Goal: Task Accomplishment & Management: Complete application form

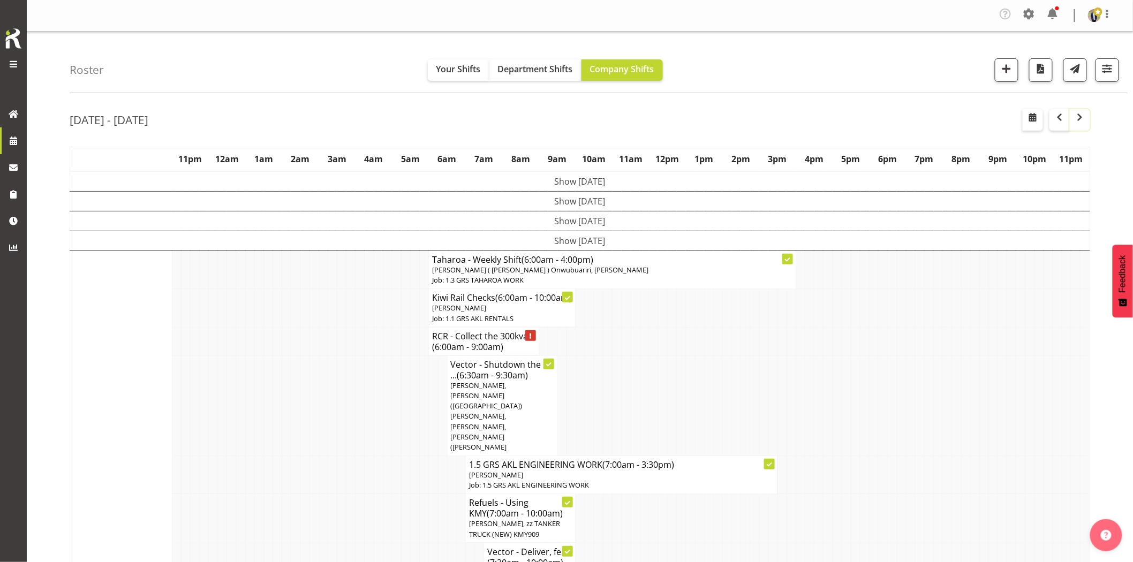
click at [1077, 115] on span "button" at bounding box center [1080, 117] width 13 height 13
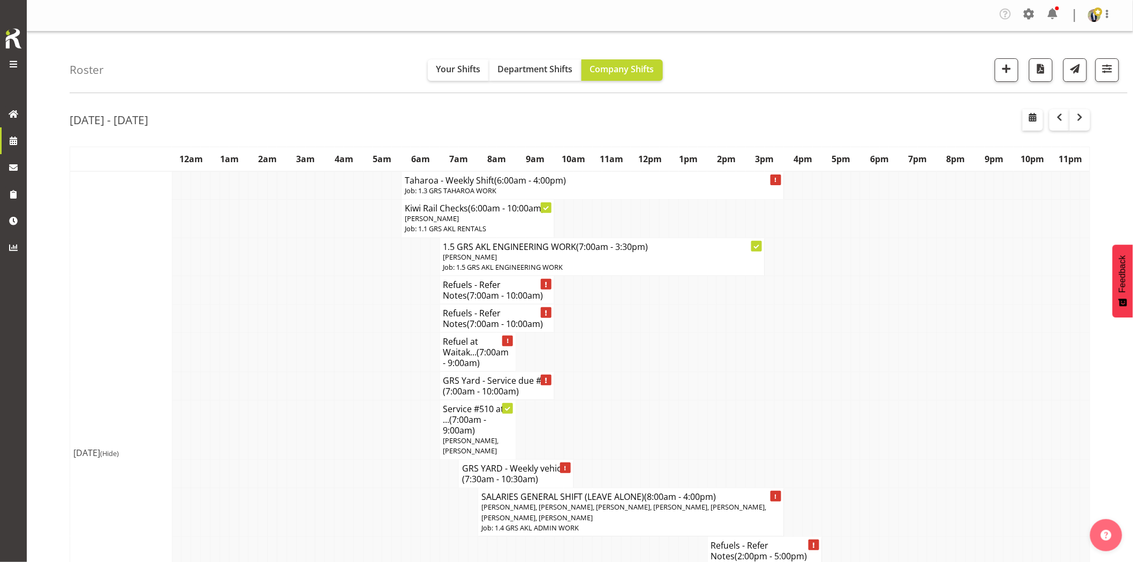
click at [314, 319] on td at bounding box center [311, 318] width 10 height 28
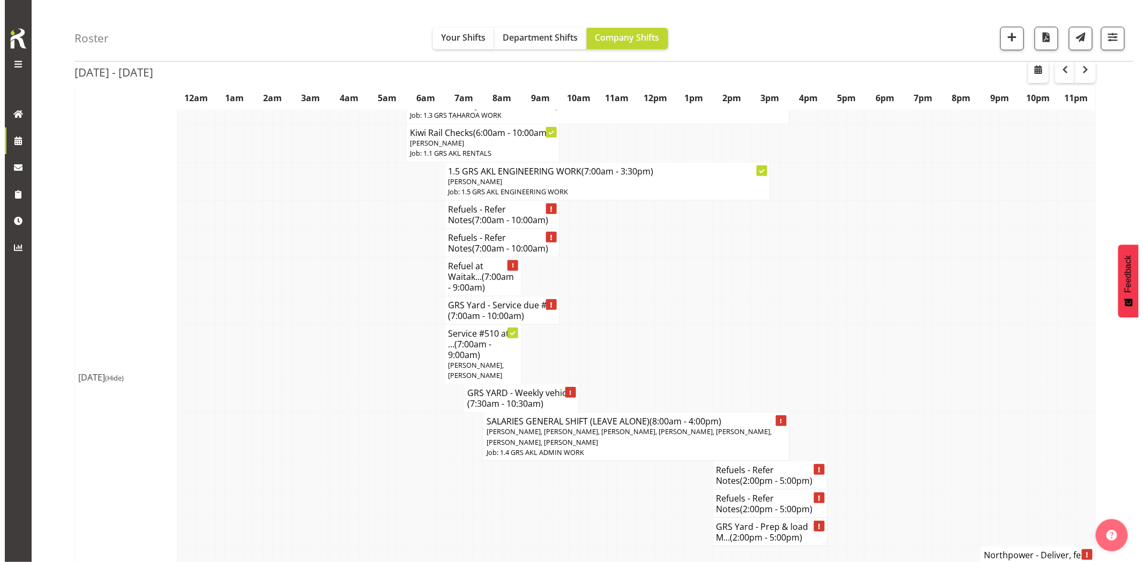
scroll to position [119, 0]
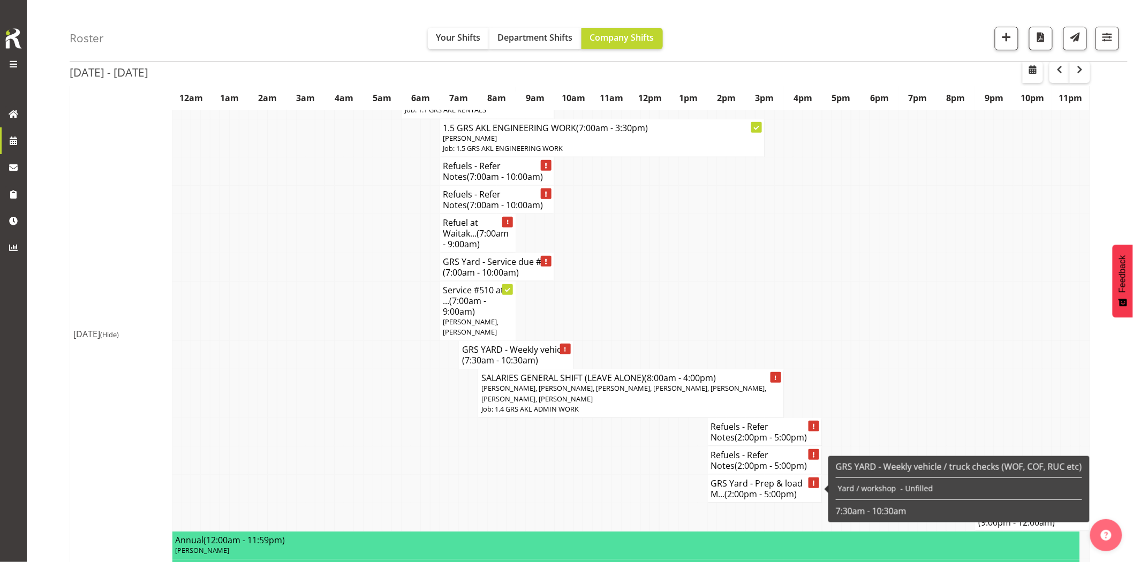
click at [757, 488] on h4 "GRS Yard - Prep & load M... (2:00pm - 5:00pm)" at bounding box center [765, 488] width 108 height 21
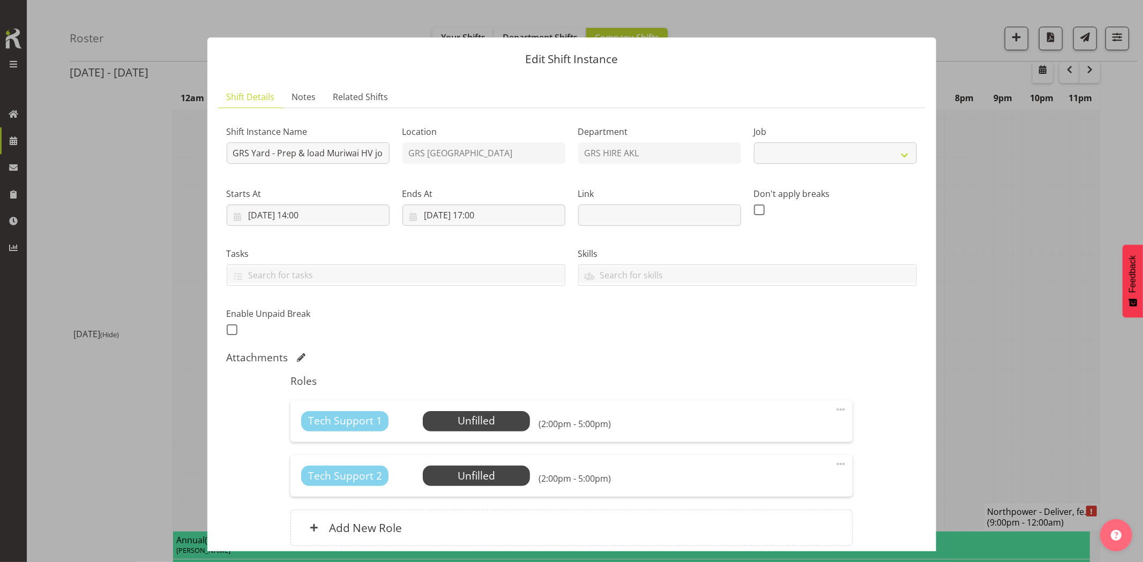
select select "7504"
drag, startPoint x: 354, startPoint y: 161, endPoint x: 349, endPoint y: 154, distance: 8.8
click at [372, 156] on input "GRS Yard - Prep & load Muriwai HV job ready for [DATE] - Kel for details." at bounding box center [308, 152] width 163 height 21
click at [347, 153] on input "GRS Yard - Prep & load Muriwai HV job ready for [DATE] - Kel for details." at bounding box center [308, 152] width 163 height 21
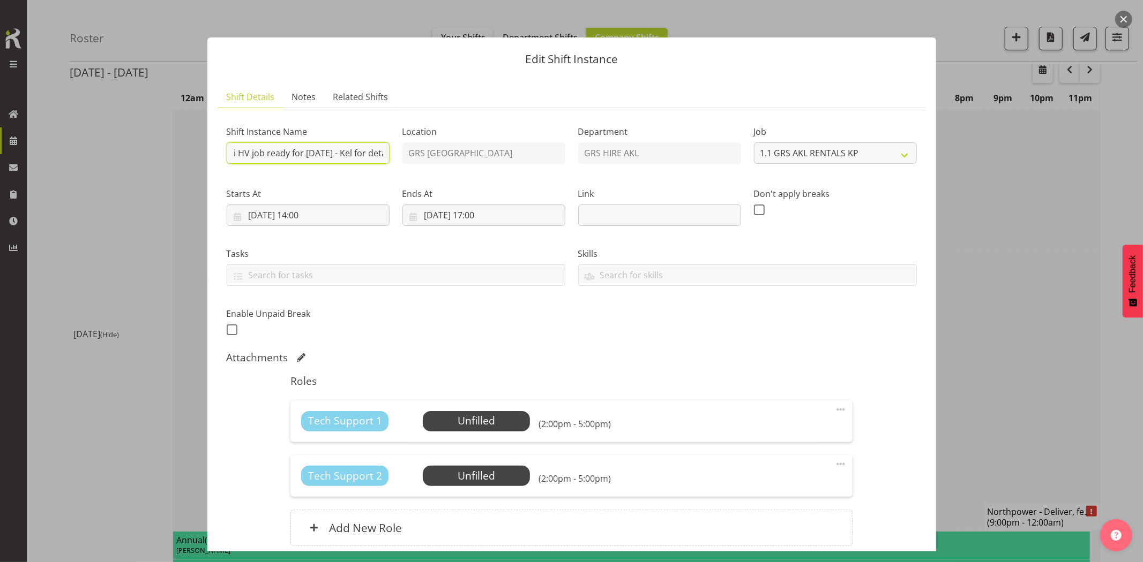
click at [356, 153] on input "GRS Yard - Prep & load Muriwai HV job ready for [DATE] - Kel for details." at bounding box center [308, 152] width 163 height 21
drag, startPoint x: 287, startPoint y: 160, endPoint x: 402, endPoint y: 170, distance: 115.1
click at [402, 170] on div "Shift Instance Name GRS Yard - Prep & load Muriwai HV job ready for [DATE]. 2 x…" at bounding box center [571, 227] width 703 height 235
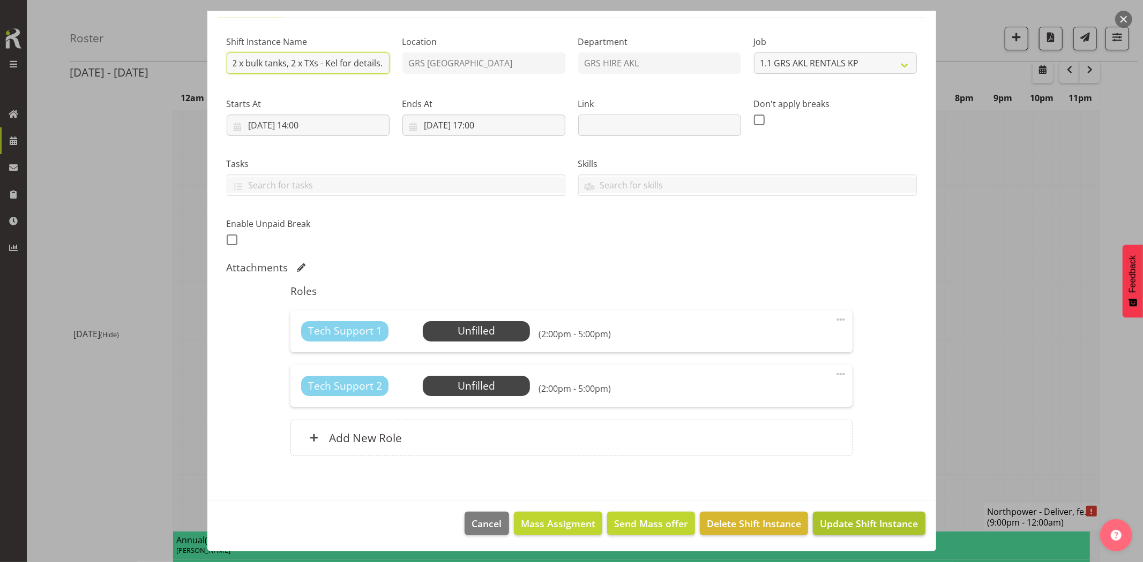
type input "GRS Yard - Prep & load Muriwai HV job ready for [DATE]. 2 x 1250s, 2 x bulk tan…"
drag, startPoint x: 840, startPoint y: 517, endPoint x: 835, endPoint y: 527, distance: 11.5
click at [840, 517] on span "Update Shift Instance" at bounding box center [869, 524] width 98 height 14
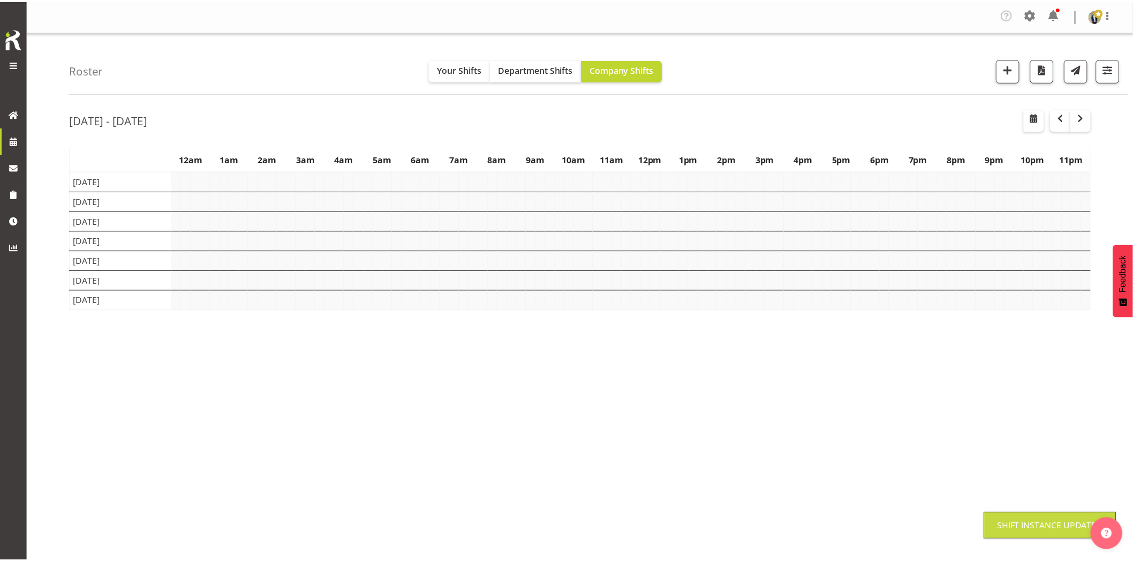
scroll to position [0, 0]
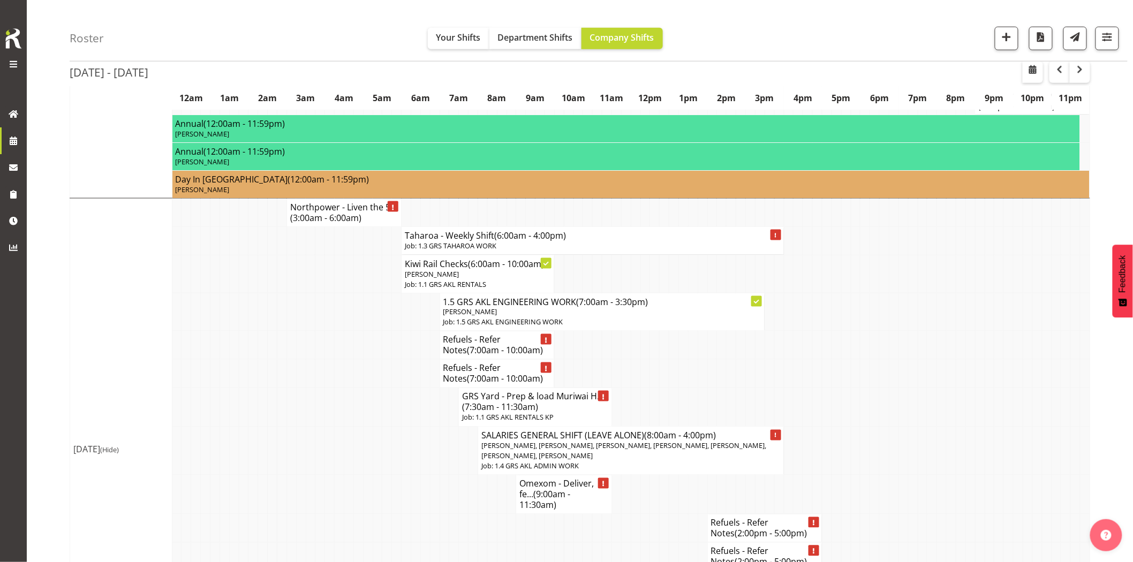
click at [373, 393] on td at bounding box center [378, 407] width 10 height 39
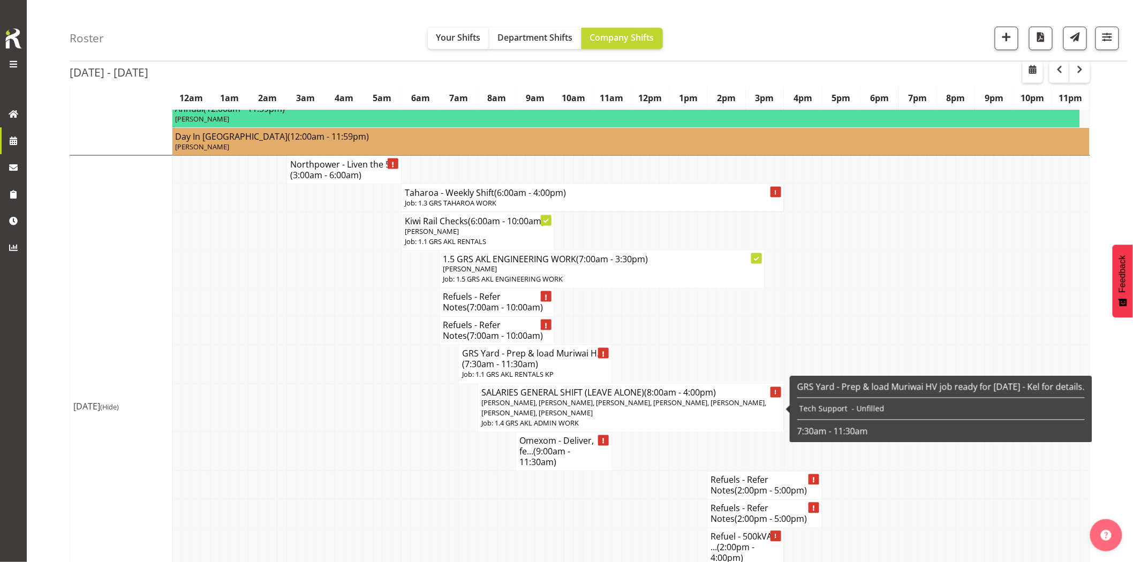
scroll to position [595, 0]
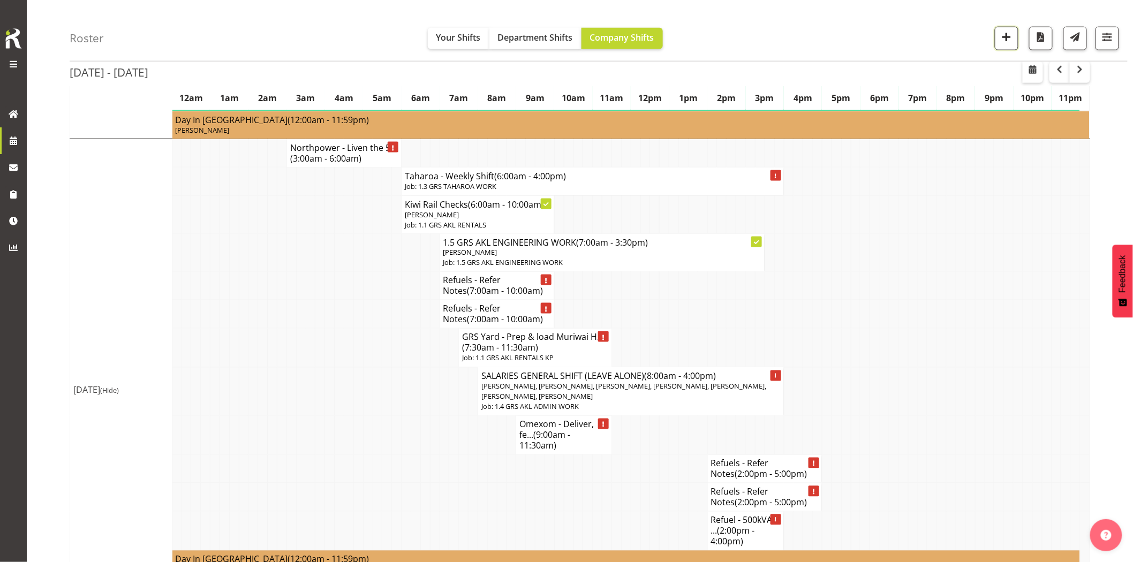
click at [1007, 43] on span "button" at bounding box center [1007, 37] width 14 height 14
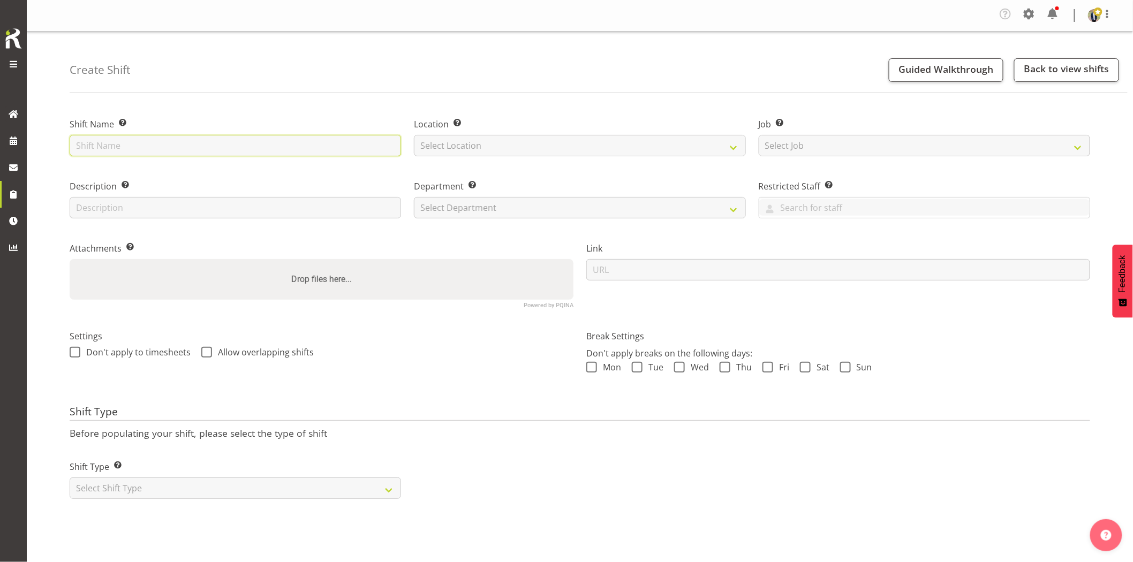
click at [204, 146] on input "text" at bounding box center [236, 145] width 332 height 21
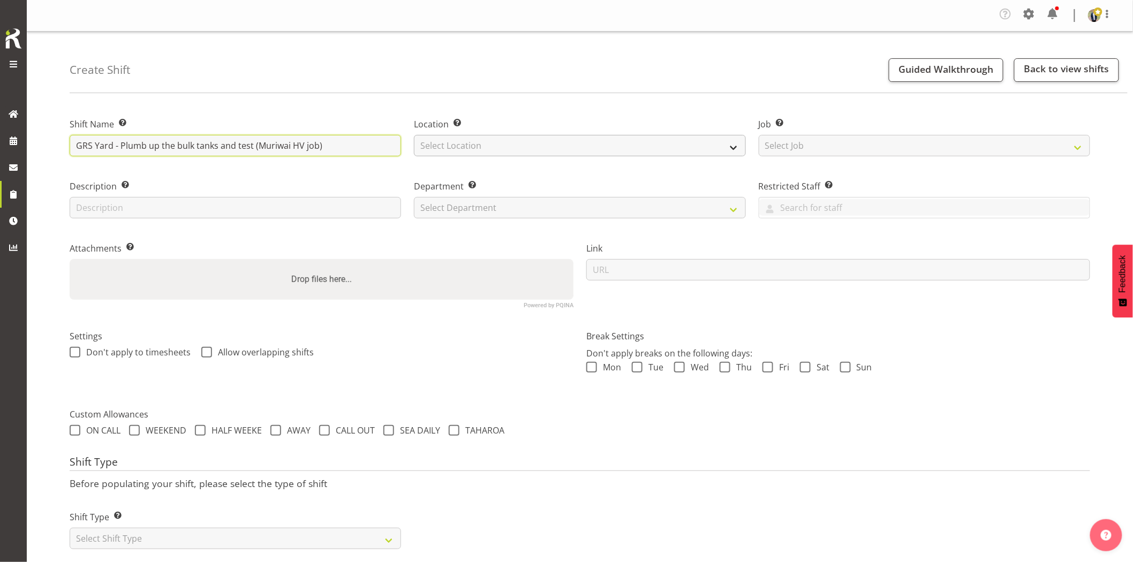
type input "GRS Yard - Plumb up the bulk tanks and test (Muriwai HV job)"
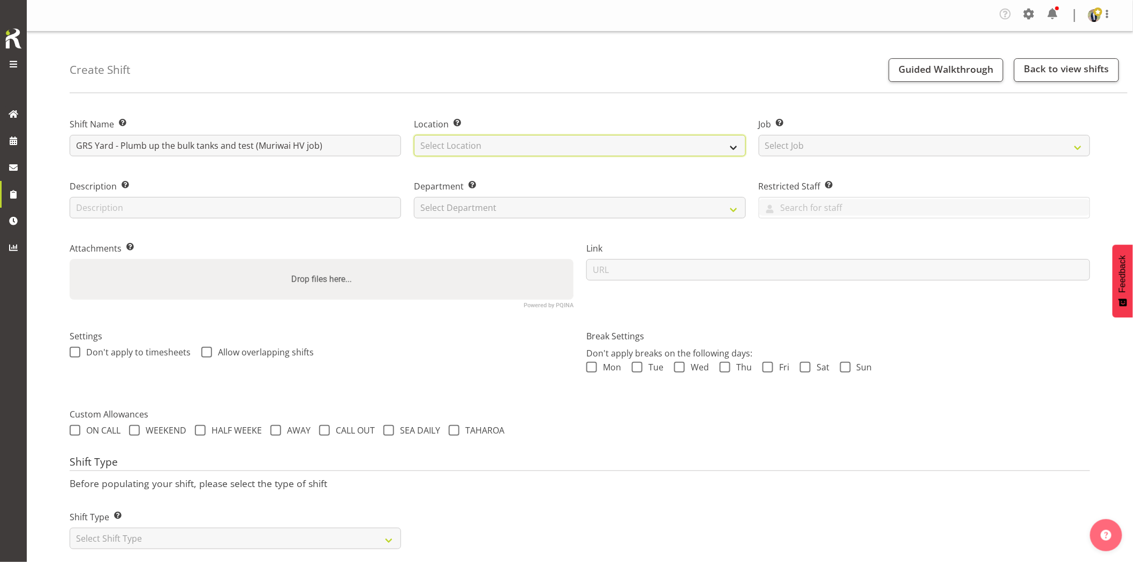
click at [445, 146] on select "Select Location GRS Auckland GRS Hastings GRS Tauranga" at bounding box center [580, 145] width 332 height 21
select select "28"
click at [414, 135] on select "Select Location GRS Auckland GRS Hastings GRS Tauranga" at bounding box center [580, 145] width 332 height 21
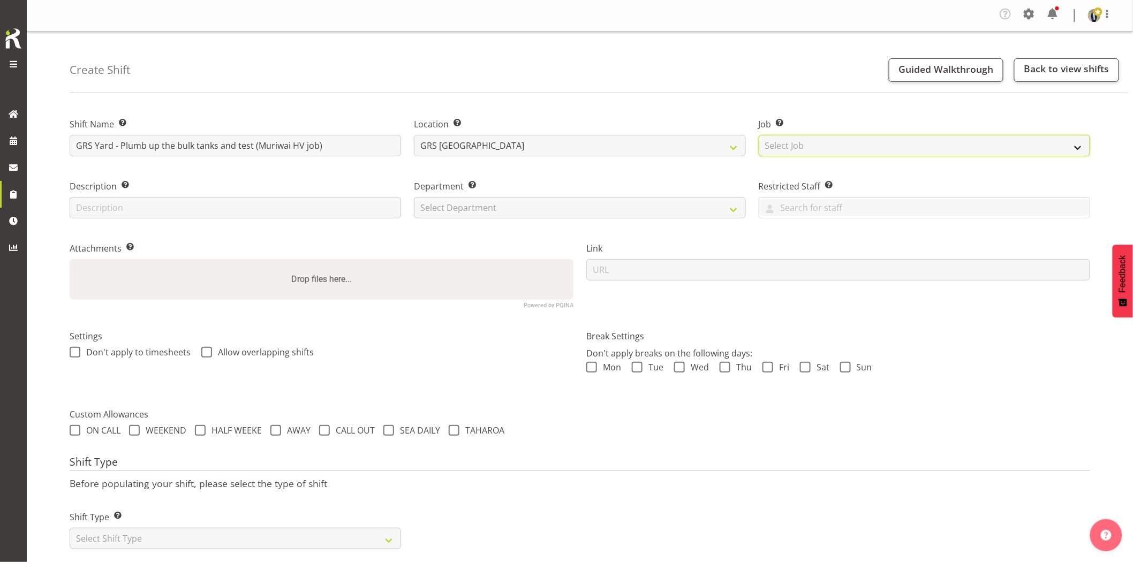
drag, startPoint x: 844, startPoint y: 153, endPoint x: 855, endPoint y: 153, distance: 11.2
click at [844, 153] on select "Select Job Create new job 1.1 GRS AKL RENTALS 1.1 GRS AKL RENTALS AC 1.1 GRS AK…" at bounding box center [925, 145] width 332 height 21
select select "7504"
click at [759, 135] on select "Select Job Create new job 1.1 GRS AKL RENTALS 1.1 GRS AKL RENTALS AC 1.1 GRS AK…" at bounding box center [925, 145] width 332 height 21
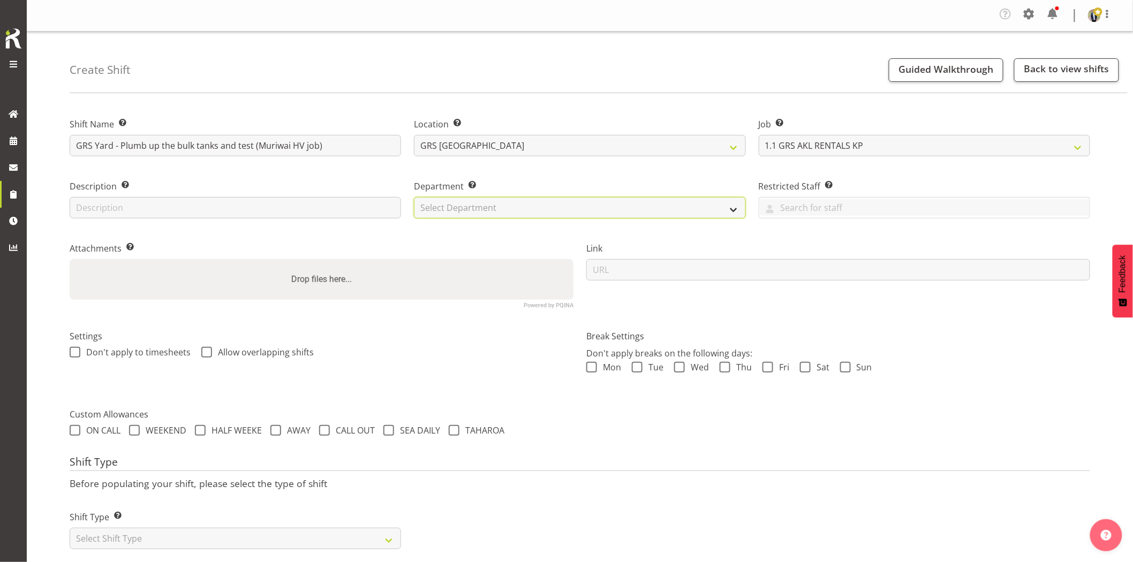
drag, startPoint x: 501, startPoint y: 208, endPoint x: 506, endPoint y: 217, distance: 10.8
click at [501, 208] on select "Select Department GRS HIRE AKL GRS HIRE AKL GRS HIRE TGA GRS HIRE HST GRS SALES…" at bounding box center [580, 207] width 332 height 21
select select "20"
click at [414, 197] on select "Select Department GRS HIRE AKL GRS HIRE AKL GRS HIRE TGA GRS HIRE HST GRS SALES…" at bounding box center [580, 207] width 332 height 21
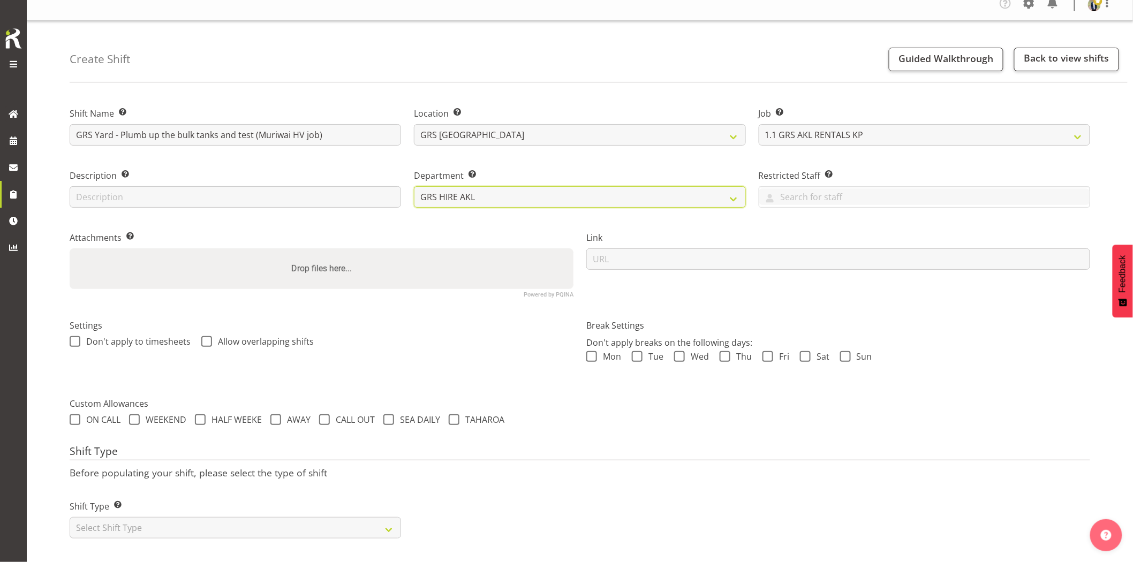
scroll to position [21, 0]
drag, startPoint x: 216, startPoint y: 516, endPoint x: 168, endPoint y: 507, distance: 49.1
click at [216, 516] on select "Select Shift Type One Off Shift Recurring Shift Rotating Shift" at bounding box center [236, 526] width 332 height 21
select select "one_off"
click at [70, 516] on select "Select Shift Type One Off Shift Recurring Shift Rotating Shift" at bounding box center [236, 526] width 332 height 21
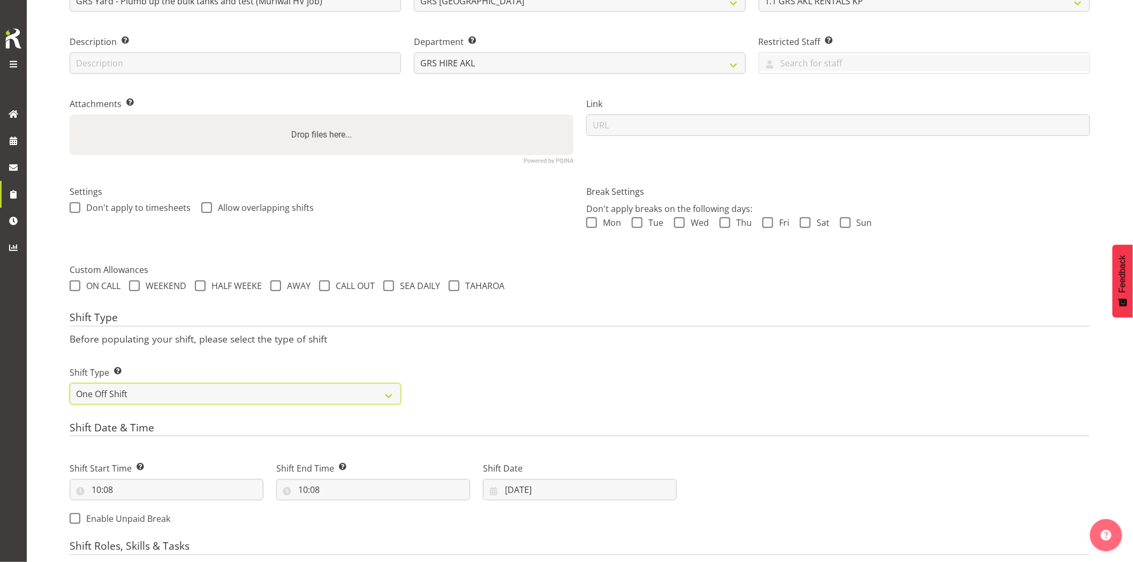
scroll to position [200, 0]
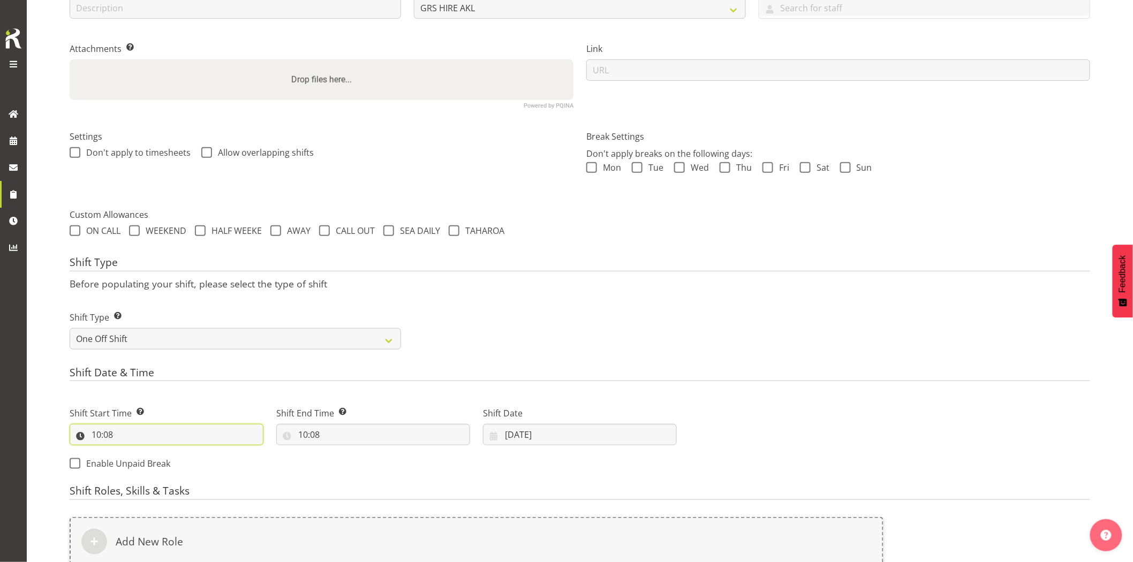
click at [148, 437] on input "10:08" at bounding box center [167, 434] width 194 height 21
drag, startPoint x: 138, startPoint y: 463, endPoint x: 143, endPoint y: 454, distance: 10.3
click at [138, 463] on select "00 01 02 03 04 05 06 07 08 09 10 11 12 13 14 15 16 17 18 19 20 21 22 23" at bounding box center [143, 462] width 24 height 21
select select "7"
click at [131, 452] on select "00 01 02 03 04 05 06 07 08 09 10 11 12 13 14 15 16 17 18 19 20 21 22 23" at bounding box center [143, 462] width 24 height 21
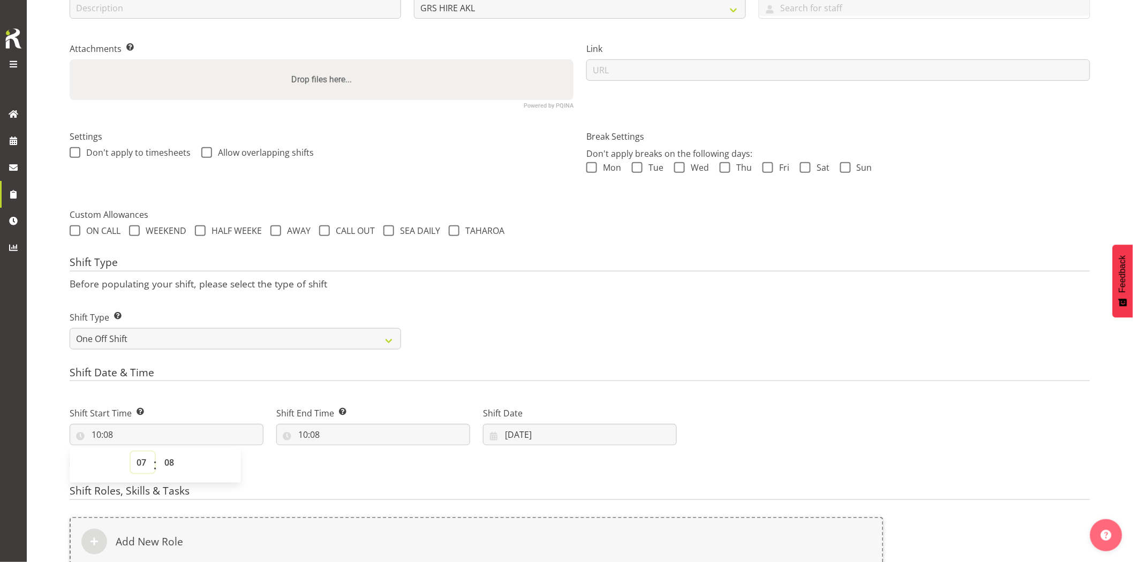
type input "07:08"
drag, startPoint x: 169, startPoint y: 461, endPoint x: 172, endPoint y: 452, distance: 9.7
click at [169, 461] on select "00 01 02 03 04 05 06 07 08 09 10 11 12 13 14 15 16 17 18 19 20 21 22 23 24 25 2…" at bounding box center [171, 462] width 24 height 21
select select "30"
click at [159, 452] on select "00 01 02 03 04 05 06 07 08 09 10 11 12 13 14 15 16 17 18 19 20 21 22 23 24 25 2…" at bounding box center [171, 462] width 24 height 21
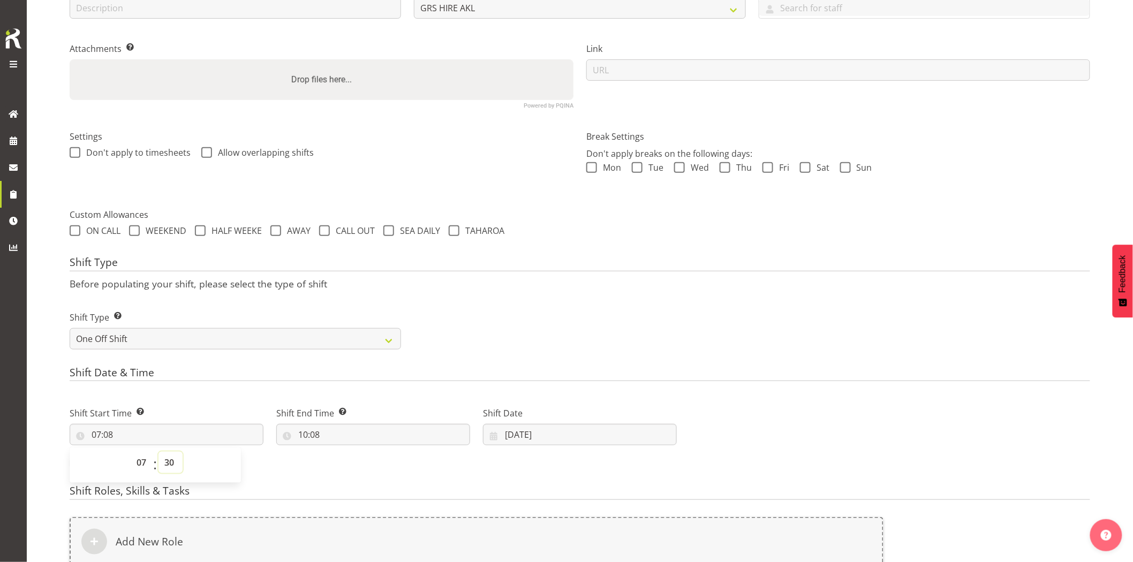
type input "07:30"
click at [198, 388] on div "Shift Date & Time Shift Start Time Set the time of the day you wish this shift …" at bounding box center [580, 423] width 1021 height 112
drag, startPoint x: 337, startPoint y: 429, endPoint x: 351, endPoint y: 433, distance: 14.6
click at [344, 431] on input "10:08" at bounding box center [373, 434] width 194 height 21
click at [351, 465] on select "00 01 02 03 04 05 06 07 08 09 10 11 12 13 14 15 16 17 18 19 20 21 22 23" at bounding box center [349, 462] width 24 height 21
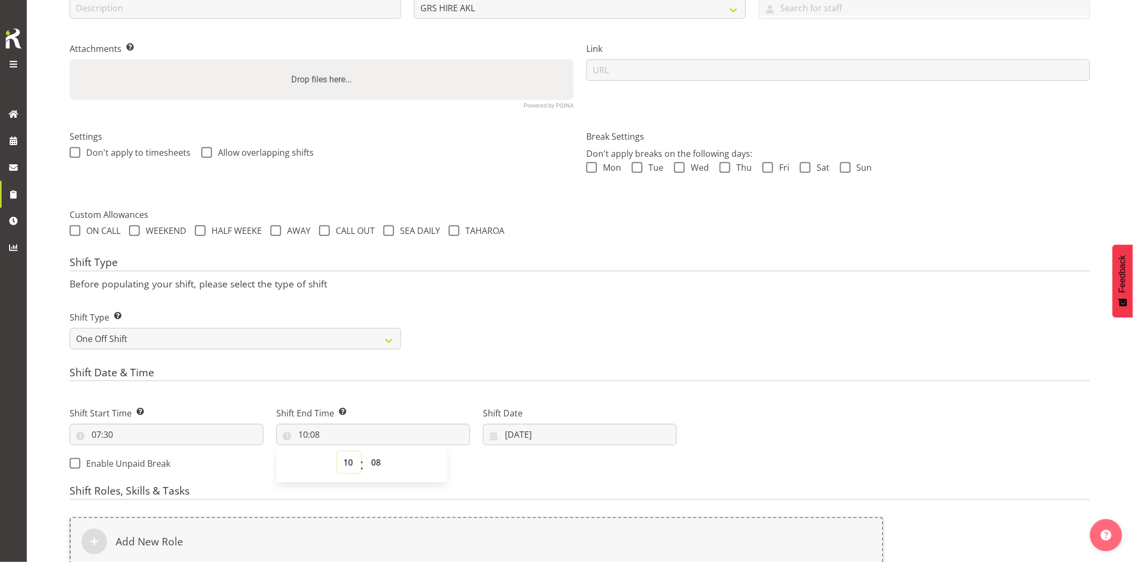
click at [337, 452] on select "00 01 02 03 04 05 06 07 08 09 10 11 12 13 14 15 16 17 18 19 20 21 22 23" at bounding box center [349, 462] width 24 height 21
drag, startPoint x: 376, startPoint y: 460, endPoint x: 357, endPoint y: 243, distance: 217.7
click at [377, 459] on select "00 01 02 03 04 05 06 07 08 09 10 11 12 13 14 15 16 17 18 19 20 21 22 23 24 25 2…" at bounding box center [377, 462] width 24 height 21
select select "0"
click at [365, 452] on select "00 01 02 03 04 05 06 07 08 09 10 11 12 13 14 15 16 17 18 19 20 21 22 23 24 25 2…" at bounding box center [377, 462] width 24 height 21
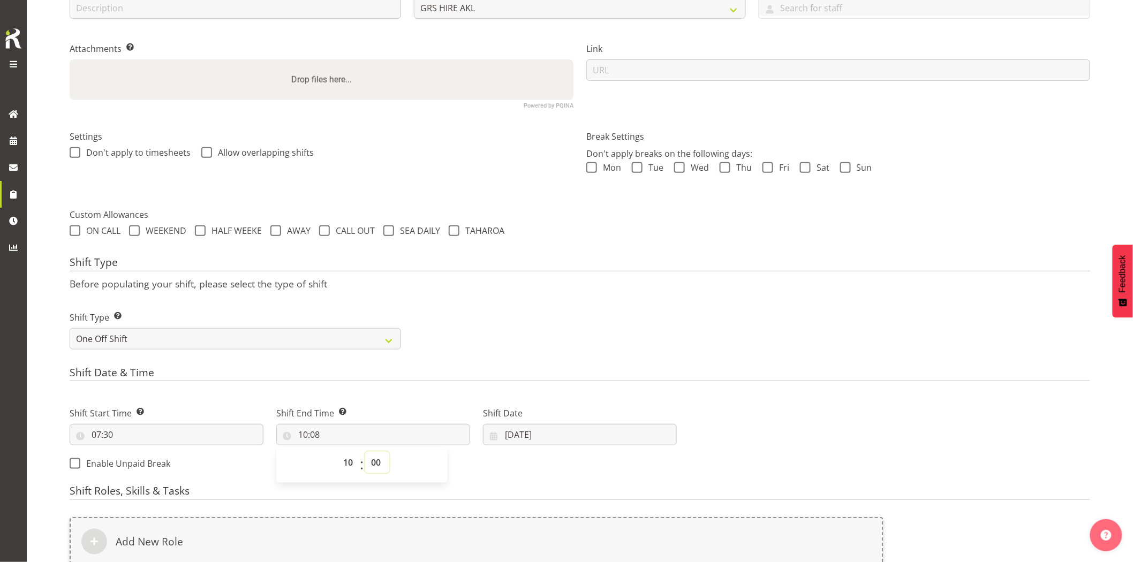
type input "10:00"
drag, startPoint x: 611, startPoint y: 330, endPoint x: 610, endPoint y: 422, distance: 91.1
click at [612, 339] on div "Shift Type Shift Types: One Off – Select this if you would like a single shift …" at bounding box center [580, 326] width 1034 height 60
click at [593, 433] on input "05/09/2025" at bounding box center [580, 434] width 194 height 21
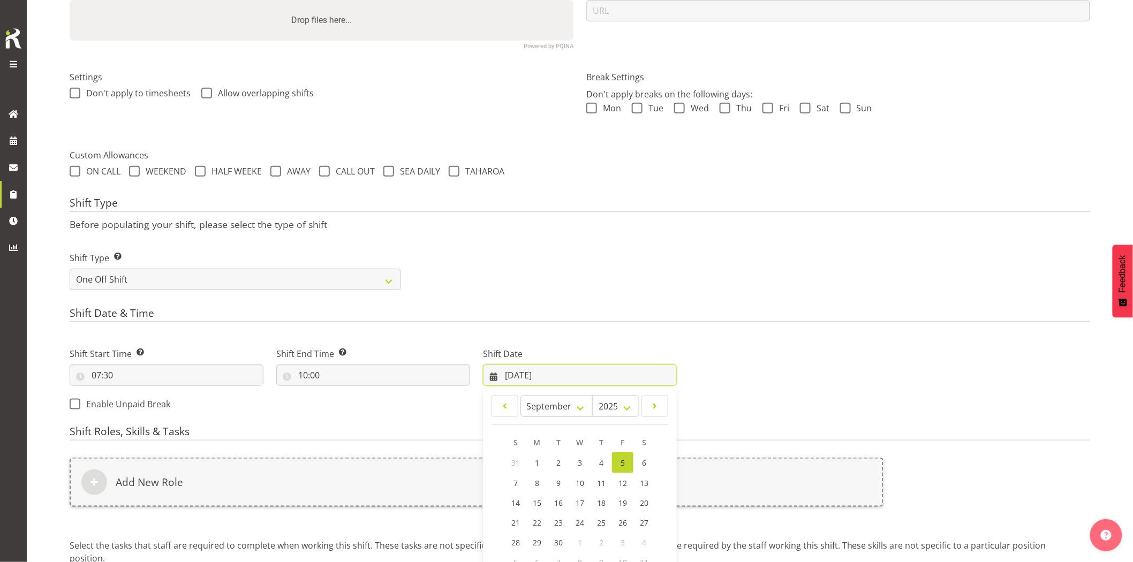
scroll to position [365, 0]
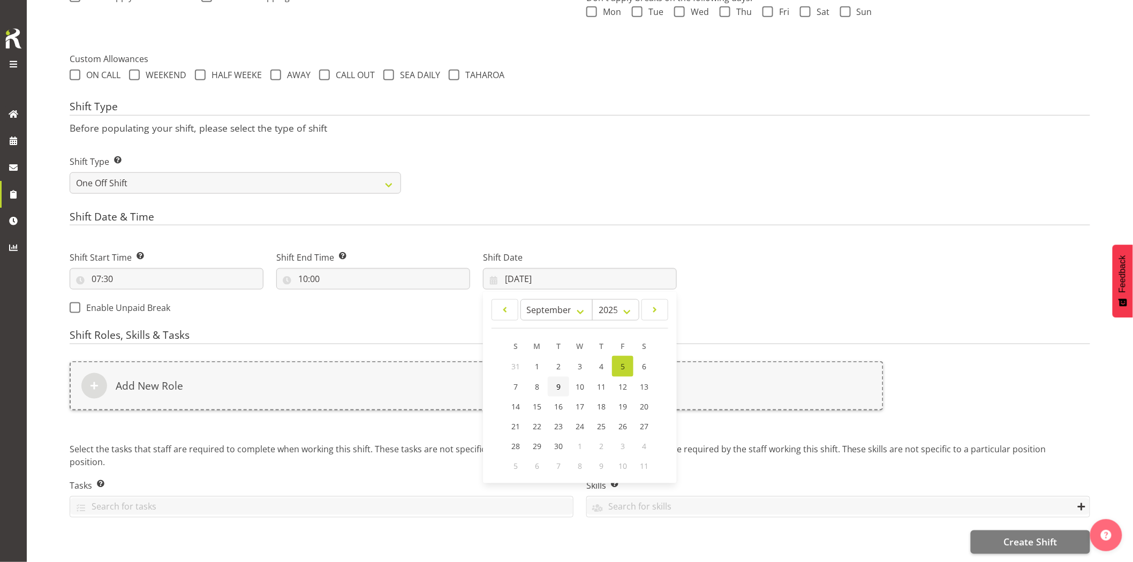
click at [563, 378] on link "9" at bounding box center [558, 387] width 21 height 20
type input "09/09/2025"
click at [515, 380] on div "Add New Role" at bounding box center [477, 386] width 814 height 49
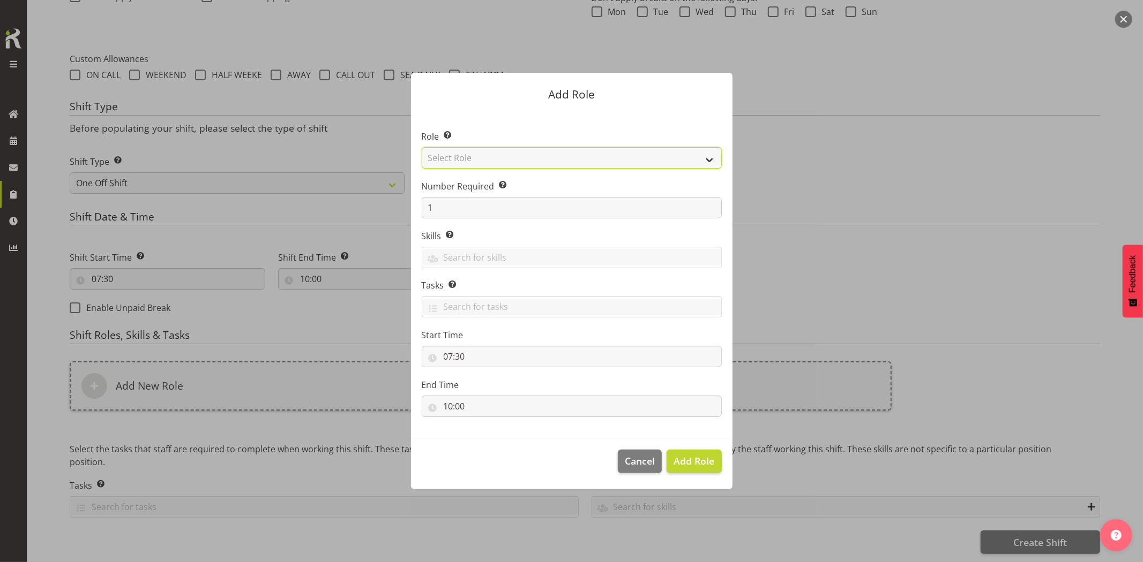
drag, startPoint x: 470, startPoint y: 159, endPoint x: 478, endPoint y: 168, distance: 12.1
click at [470, 159] on select "Select Role Account Manager Electrician Engineering GM HSEQ manager MECH Mechan…" at bounding box center [572, 157] width 300 height 21
select select "24"
click at [422, 147] on select "Select Role Account Manager Electrician Engineering GM HSEQ manager MECH Mechan…" at bounding box center [572, 157] width 300 height 21
click at [694, 467] on span "Add Role" at bounding box center [693, 461] width 41 height 13
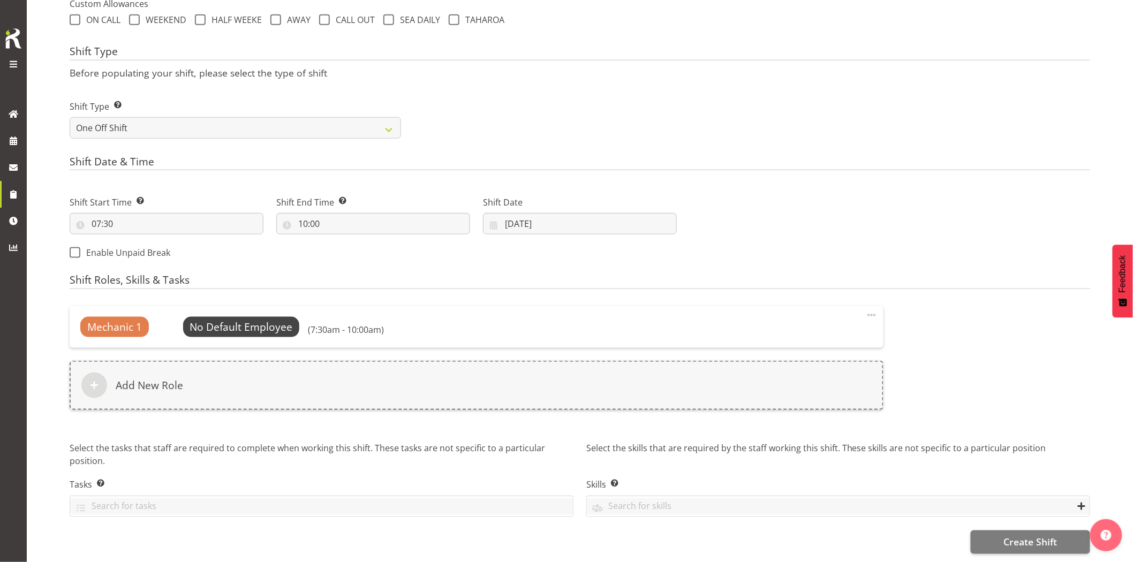
scroll to position [419, 0]
click at [1040, 537] on span "Create Shift" at bounding box center [1031, 543] width 54 height 14
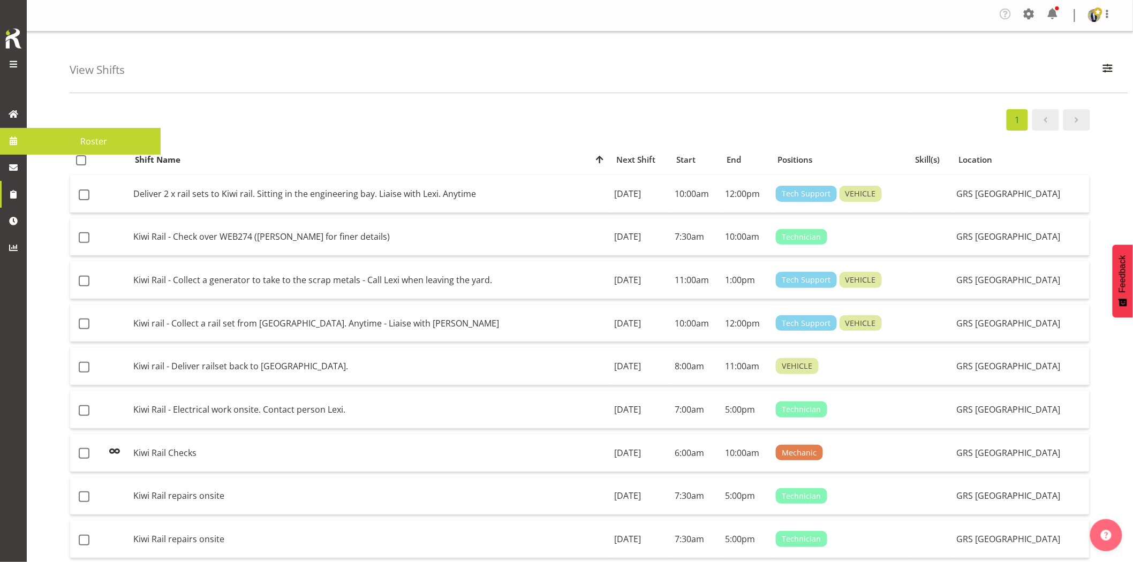
click at [19, 138] on span at bounding box center [13, 141] width 16 height 16
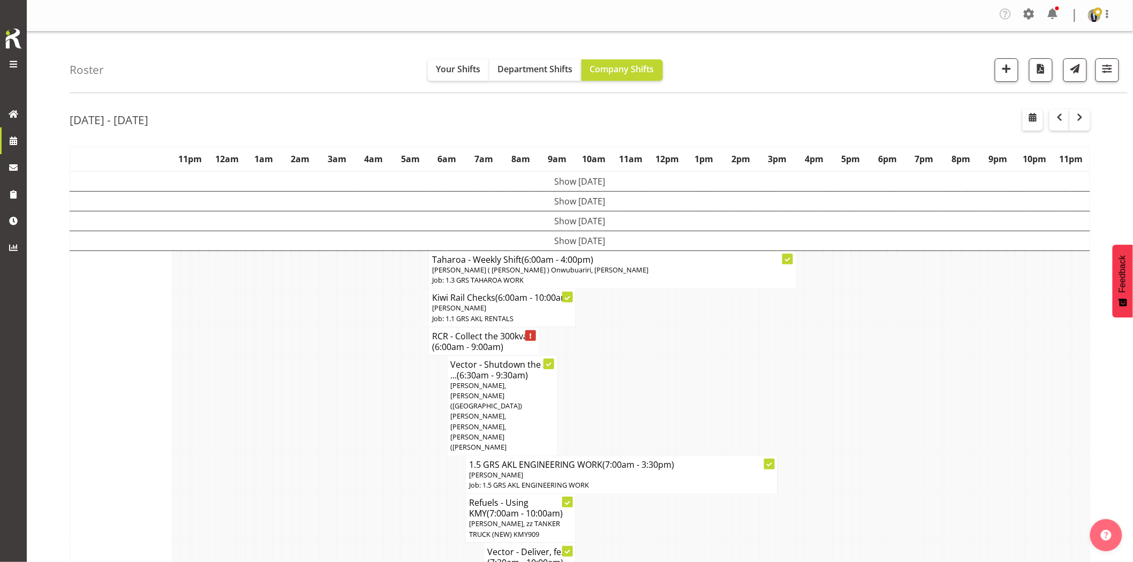
click at [220, 356] on td at bounding box center [222, 341] width 9 height 28
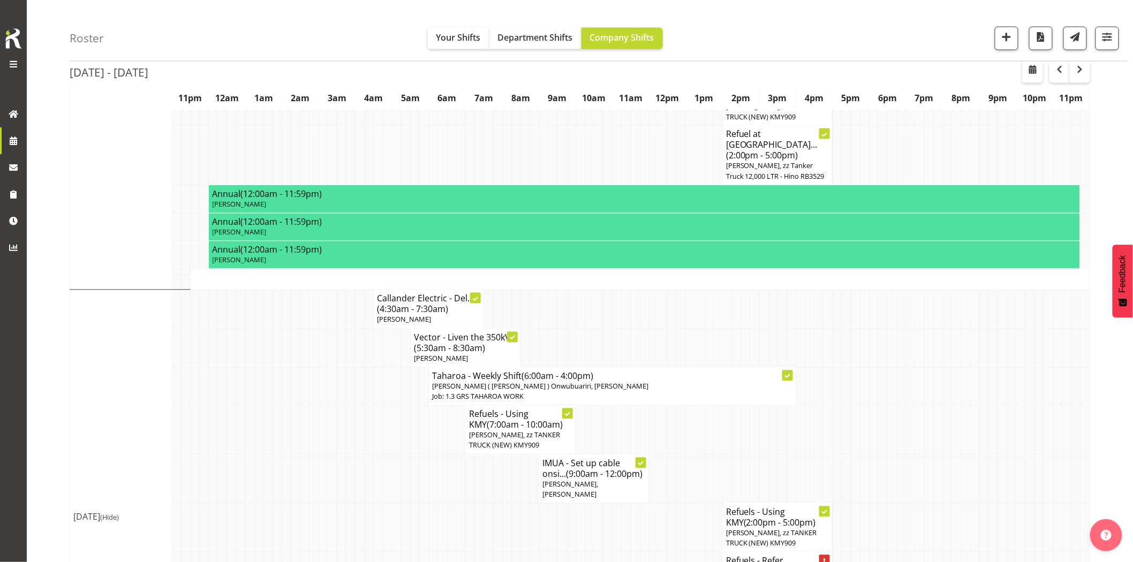
click at [297, 406] on td at bounding box center [295, 430] width 9 height 49
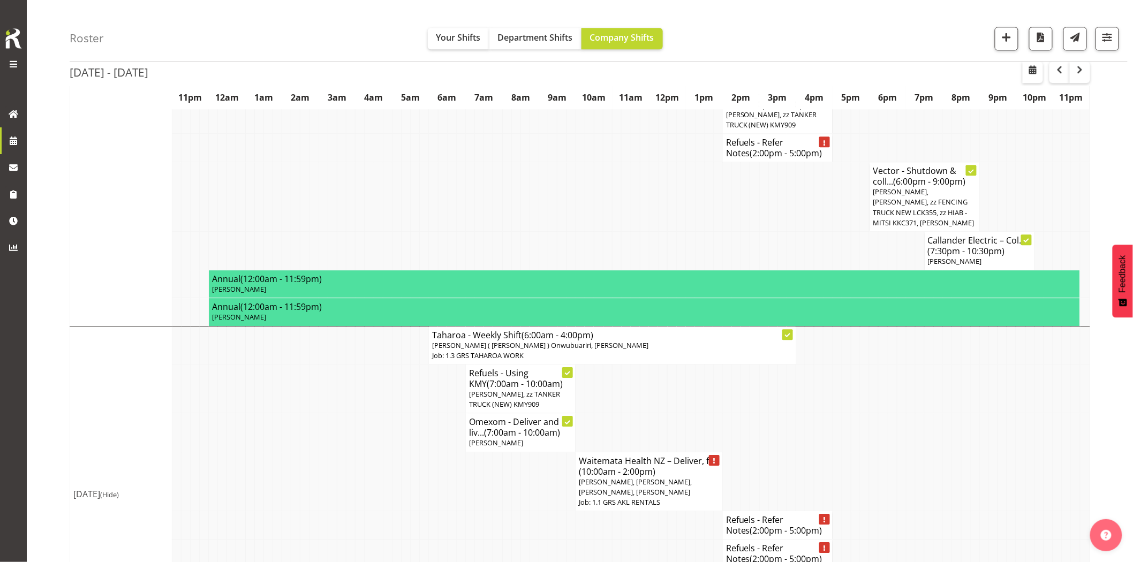
scroll to position [1181, 0]
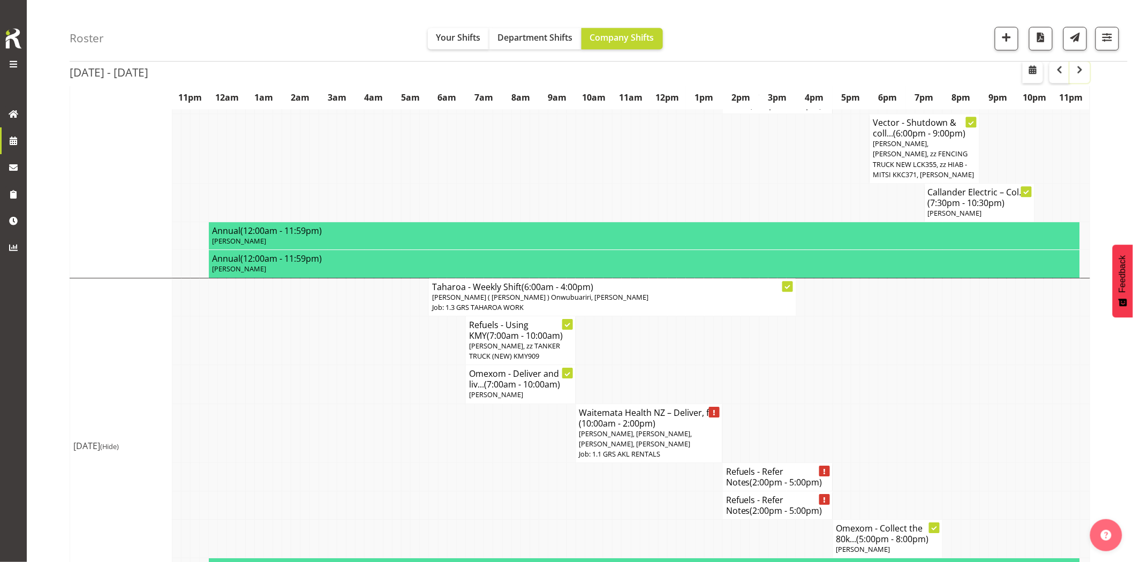
drag, startPoint x: 1085, startPoint y: 74, endPoint x: 871, endPoint y: 424, distance: 409.9
click at [1085, 75] on span "button" at bounding box center [1080, 69] width 13 height 13
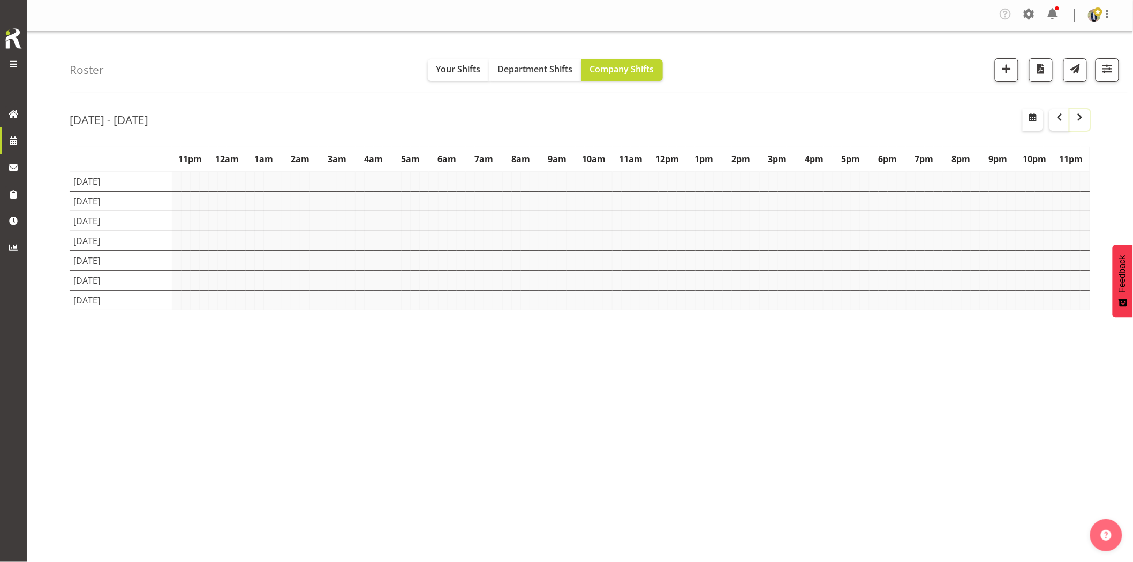
scroll to position [0, 0]
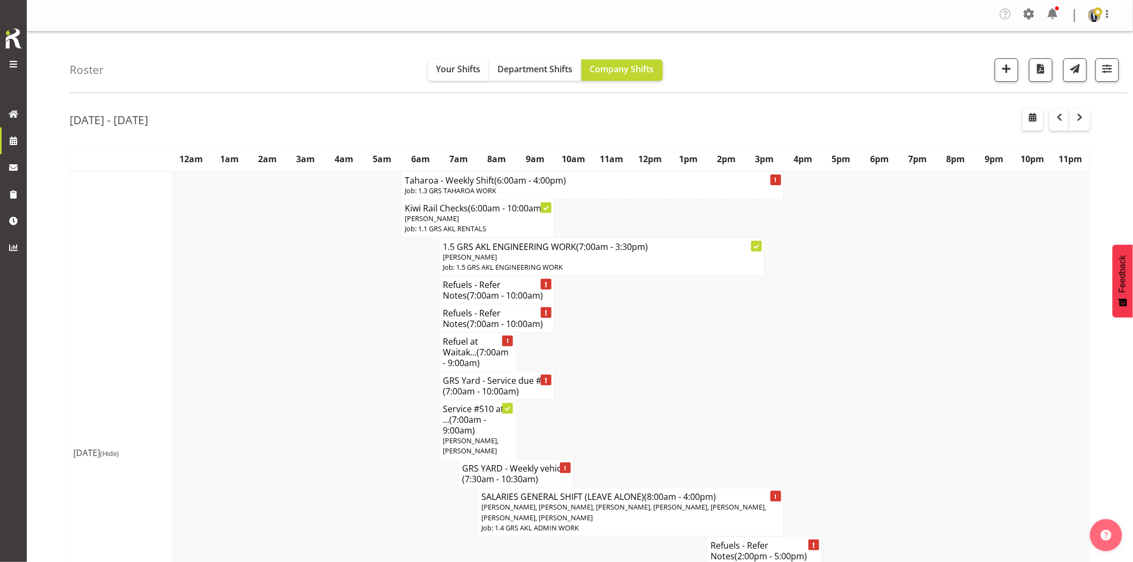
click at [307, 349] on td at bounding box center [311, 352] width 10 height 39
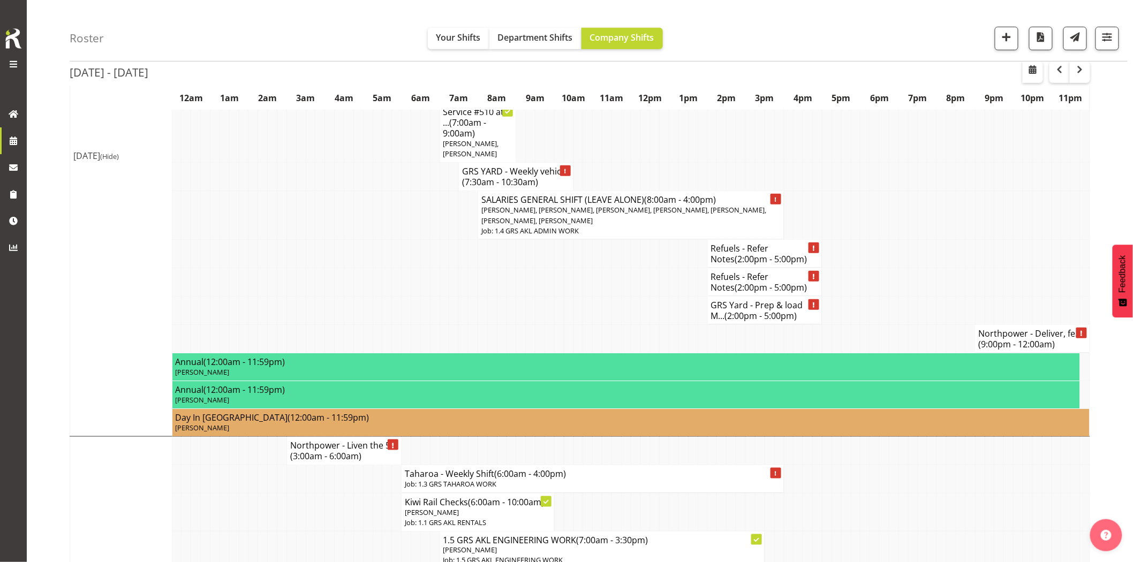
scroll to position [536, 0]
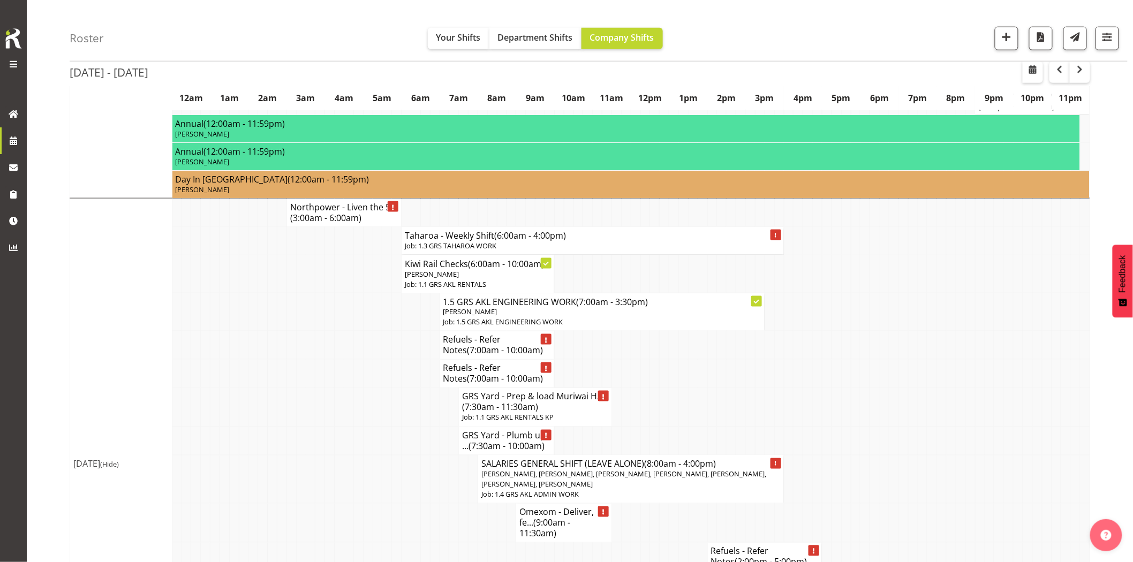
click at [312, 355] on td at bounding box center [311, 346] width 10 height 28
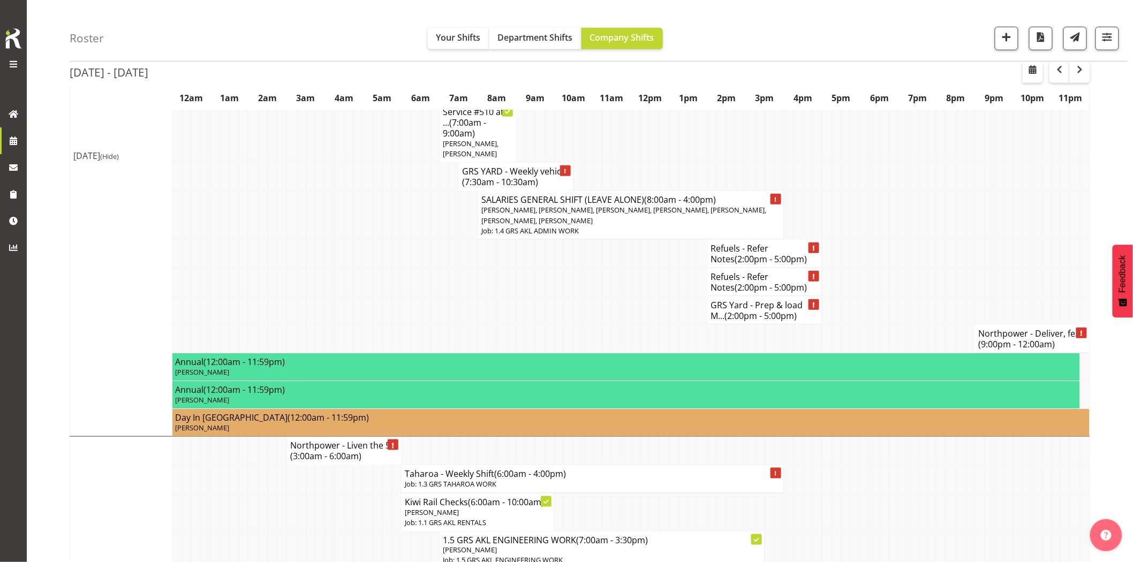
scroll to position [0, 0]
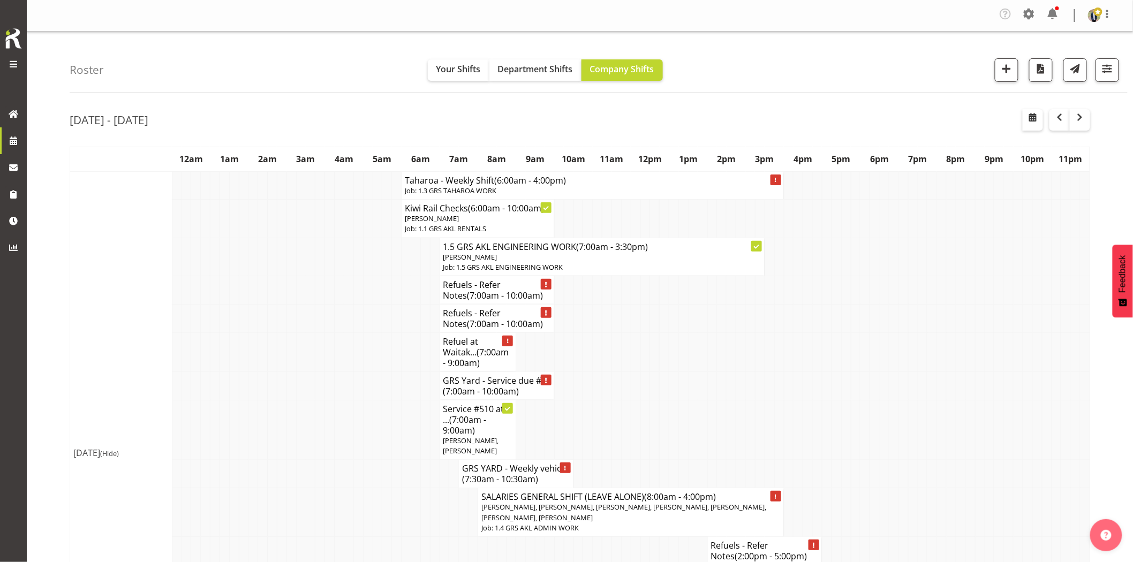
click at [312, 354] on td at bounding box center [311, 352] width 10 height 39
